Goal: Transaction & Acquisition: Purchase product/service

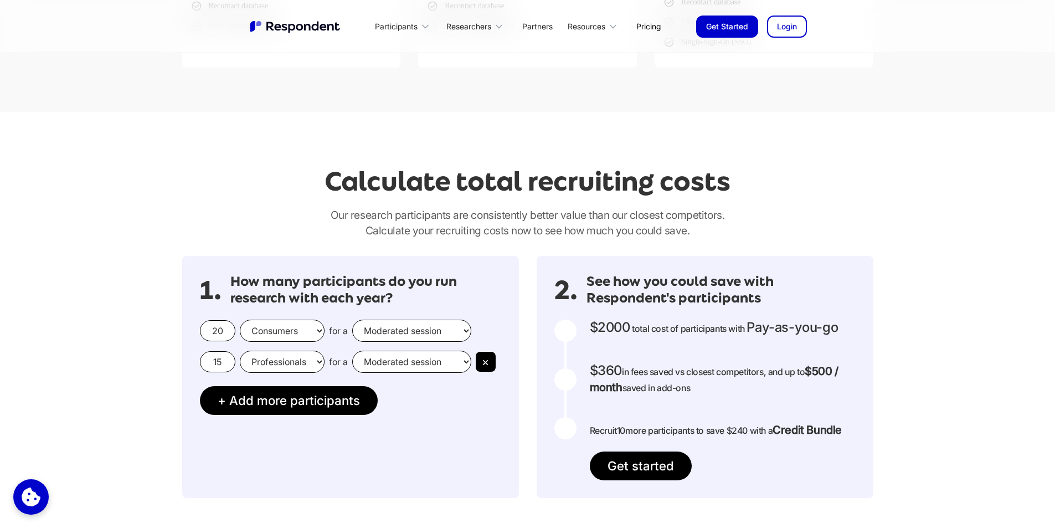
scroll to position [775, 0]
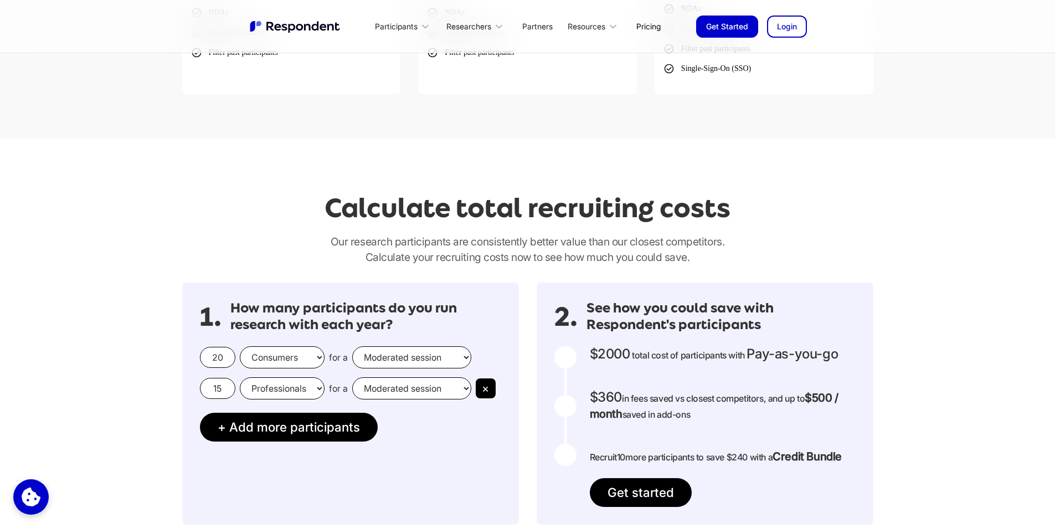
click at [216, 353] on input "20" at bounding box center [217, 357] width 35 height 21
drag, startPoint x: 223, startPoint y: 352, endPoint x: 187, endPoint y: 363, distance: 38.2
click at [187, 363] on div "1. How many participants do you run research with each year? 20 Consumers Profe…" at bounding box center [350, 403] width 337 height 242
type input "9"
click at [280, 354] on select "Consumers Professionals" at bounding box center [282, 357] width 85 height 22
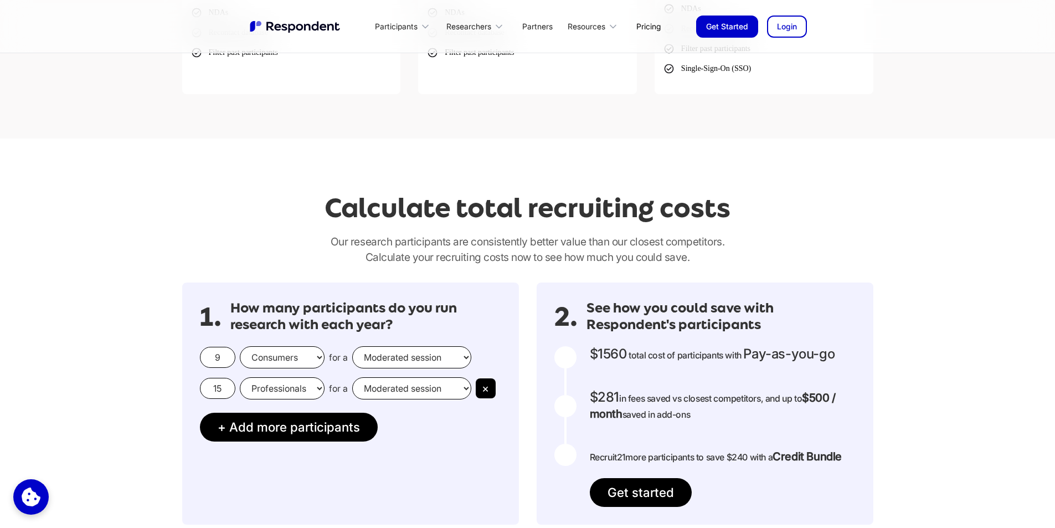
select select "professionals"
click at [240, 346] on select "Consumers Professionals" at bounding box center [282, 357] width 85 height 22
click at [484, 388] on button "×" at bounding box center [486, 388] width 20 height 20
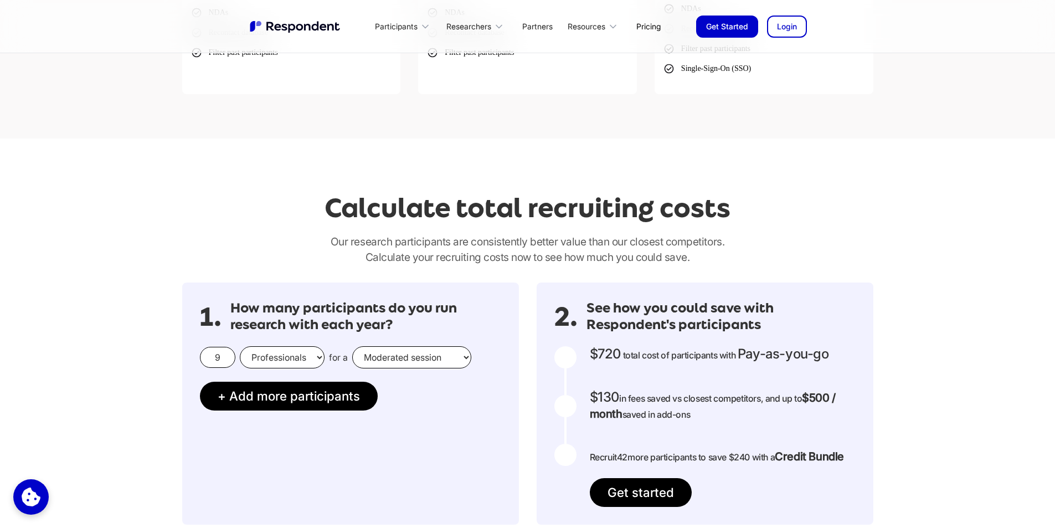
click at [437, 357] on select "Moderated session Unmoderated session" at bounding box center [411, 357] width 119 height 22
click at [467, 430] on div "1. How many participants do you run research with each year? 9 Consumers Profes…" at bounding box center [350, 403] width 337 height 242
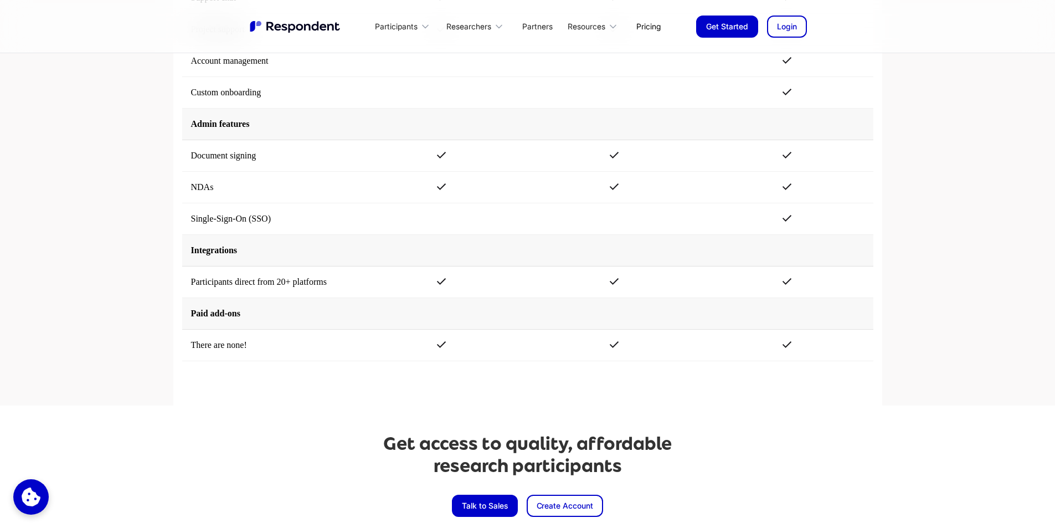
scroll to position [2462, 0]
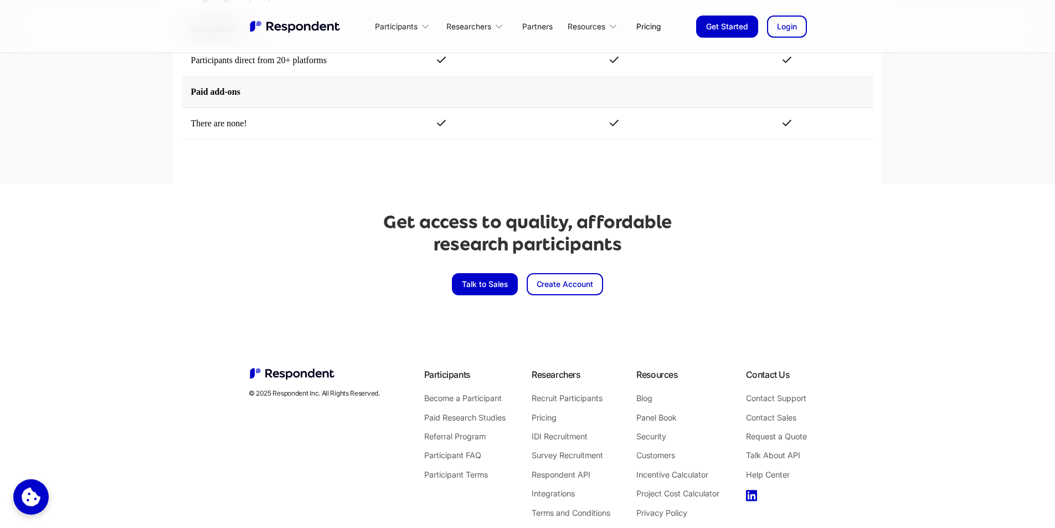
click at [502, 287] on link "Talk to Sales" at bounding box center [485, 284] width 66 height 22
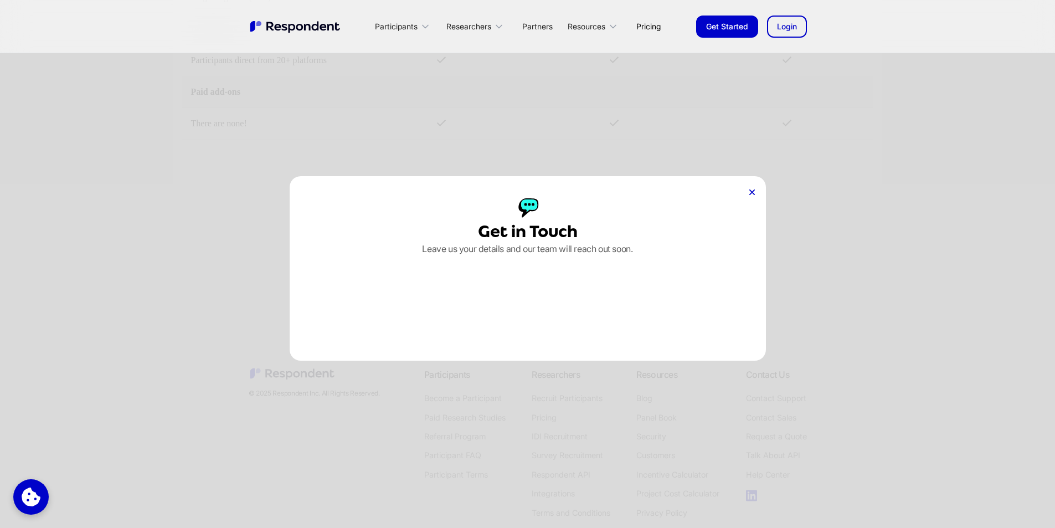
click at [848, 316] on div "Get in Touch Leave us your details and our team will reach out soon." at bounding box center [527, 264] width 1055 height 528
